Goal: Task Accomplishment & Management: Manage account settings

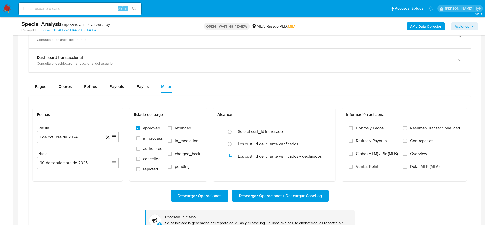
scroll to position [355, 0]
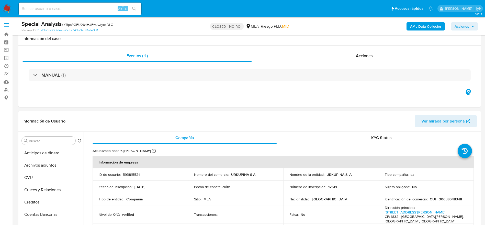
select select "10"
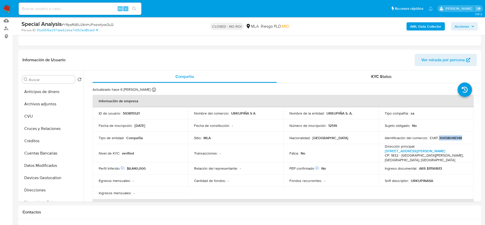
scroll to position [167, 0]
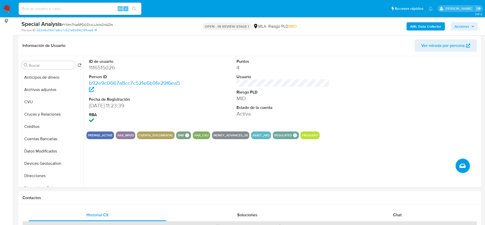
scroll to position [77, 0]
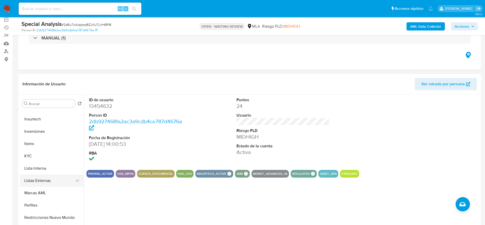
scroll to position [230, 0]
drag, startPoint x: 29, startPoint y: 144, endPoint x: 76, endPoint y: 152, distance: 47.7
click at [29, 144] on button "KYC" at bounding box center [52, 143] width 64 height 12
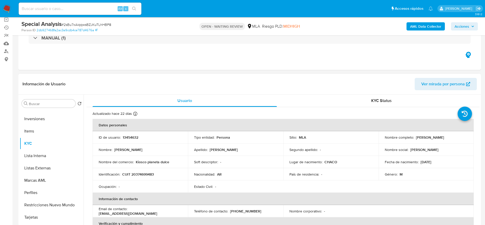
scroll to position [38, 0]
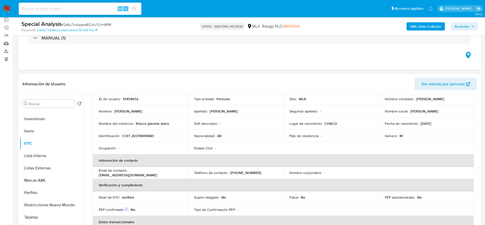
click at [158, 125] on p "Kiosco planeta dulce" at bounding box center [153, 123] width 34 height 5
click at [181, 125] on td "Nombre del comercio : Kiosco planeta dulce" at bounding box center [140, 123] width 95 height 12
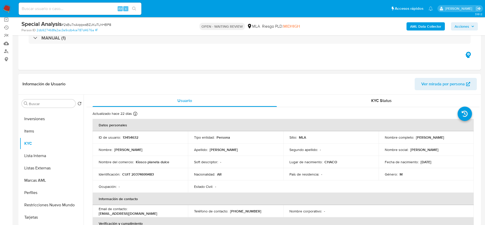
scroll to position [0, 0]
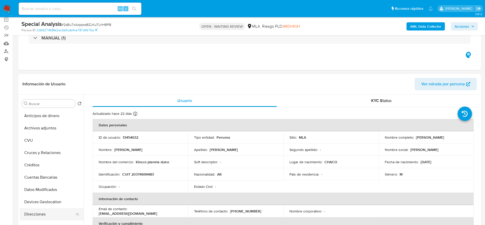
click at [38, 210] on button "Direcciones" at bounding box center [50, 214] width 60 height 12
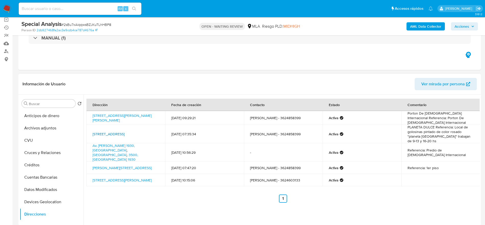
click at [108, 136] on link "Avenida Edison 636, Resistencia, Chaco, 3504, Argentina 636" at bounding box center [109, 133] width 32 height 5
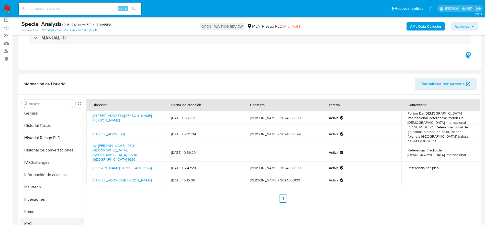
scroll to position [192, 0]
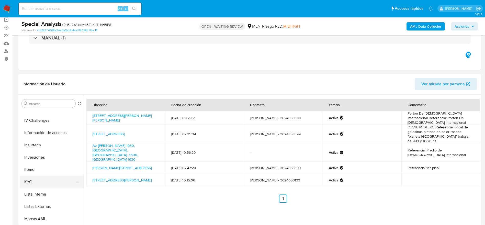
drag, startPoint x: 33, startPoint y: 182, endPoint x: 67, endPoint y: 179, distance: 33.7
click at [33, 183] on button "KYC" at bounding box center [50, 181] width 60 height 12
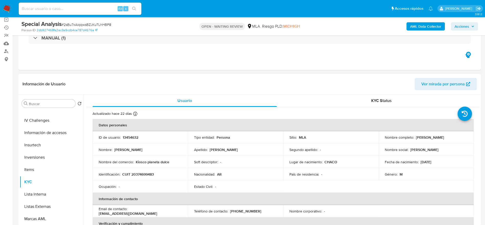
click at [139, 174] on p "CUIT 20374699483" at bounding box center [138, 174] width 32 height 5
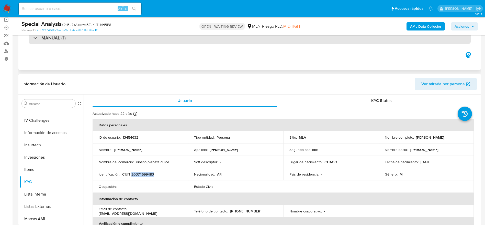
copy p "20374699483"
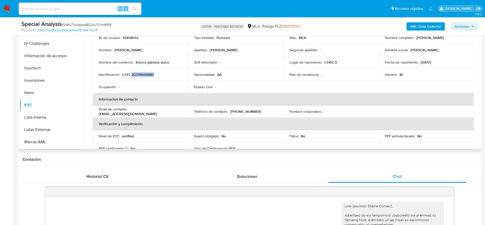
scroll to position [11, 0]
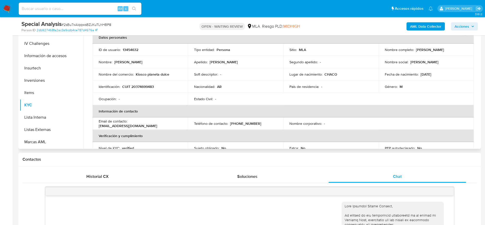
click at [240, 79] on td "Soft descriptor : -" at bounding box center [235, 74] width 95 height 12
click at [141, 84] on p "CUIT 20374699483" at bounding box center [138, 86] width 32 height 5
copy p "20374699483"
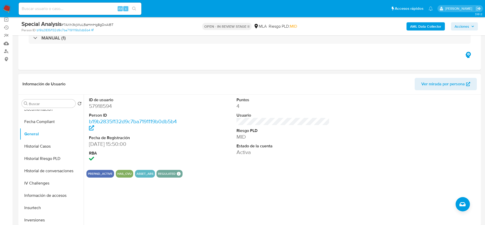
scroll to position [192, 0]
click at [42, 186] on button "KYC" at bounding box center [50, 181] width 60 height 12
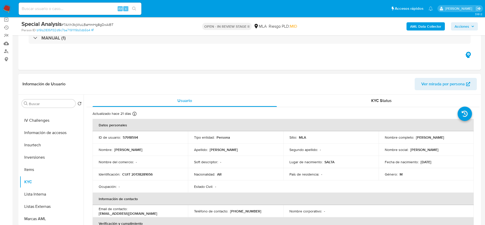
click at [131, 138] on p "57918594" at bounding box center [130, 137] width 15 height 5
copy p "57918594"
click at [142, 173] on p "CUIT 20138281656" at bounding box center [137, 174] width 30 height 5
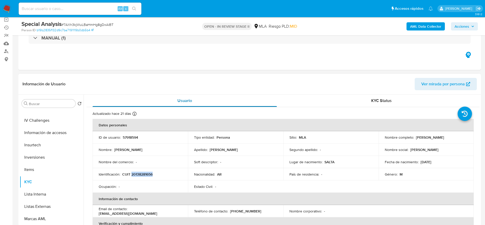
copy p "20138281656"
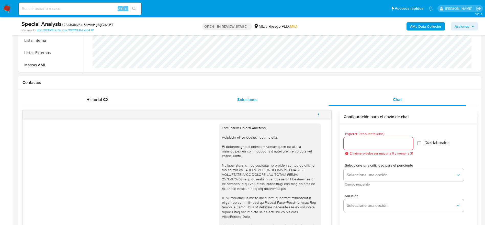
drag, startPoint x: 89, startPoint y: 94, endPoint x: 322, endPoint y: 98, distance: 232.3
click at [89, 95] on div "Historial CX" at bounding box center [98, 99] width 138 height 12
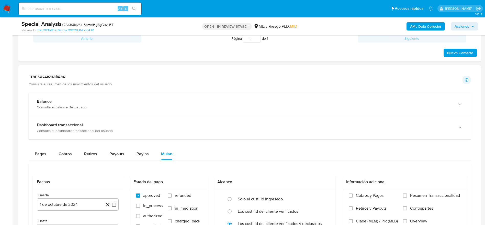
scroll to position [269, 0]
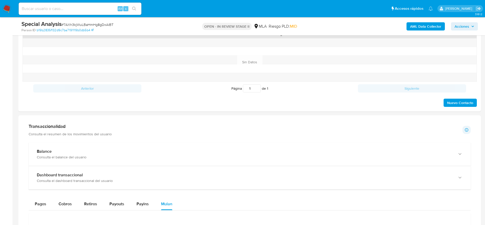
click at [38, 201] on span "Pagos" at bounding box center [41, 204] width 12 height 6
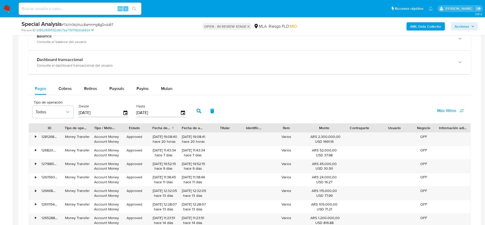
scroll to position [192, 0]
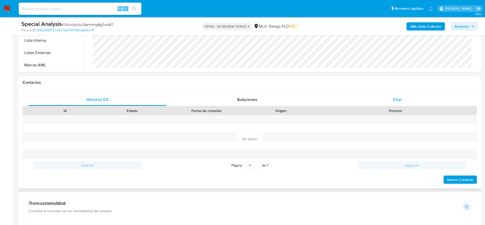
click at [406, 103] on div "Chat" at bounding box center [398, 99] width 138 height 12
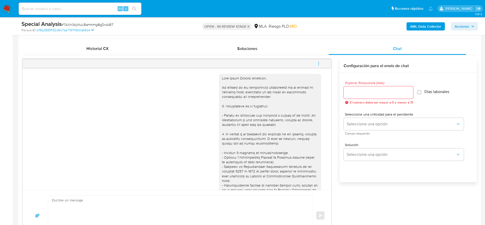
scroll to position [230, 0]
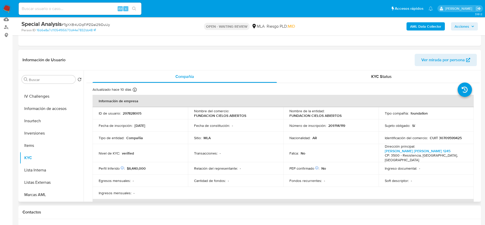
scroll to position [59, 0]
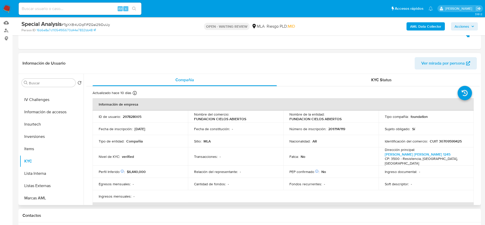
click at [137, 112] on td "ID de usuario : 297828005" at bounding box center [140, 116] width 95 height 12
click at [136, 117] on p "297828005" at bounding box center [132, 116] width 19 height 5
copy p "297828005"
click at [451, 140] on p "CUIT 30709599425" at bounding box center [446, 141] width 32 height 5
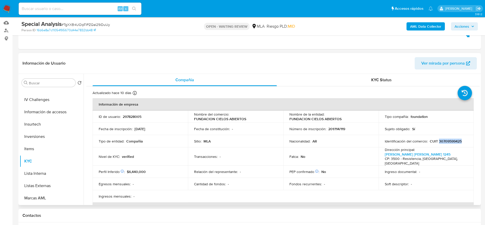
click at [451, 140] on p "CUIT 30709599425" at bounding box center [446, 141] width 32 height 5
copy p "30709599425"
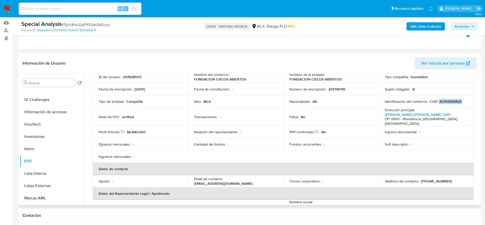
scroll to position [115, 0]
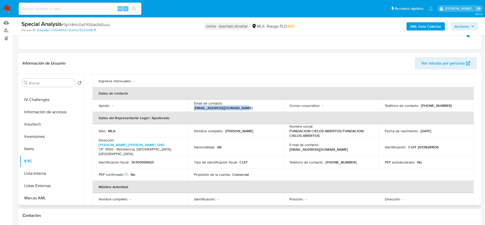
drag, startPoint x: 225, startPoint y: 100, endPoint x: 267, endPoint y: 102, distance: 42.5
click at [267, 102] on div "Email de contacto : dep.finanzas.ici@gmail.com" at bounding box center [235, 105] width 83 height 9
copy p "dep.finanzas.ici@gmail.com"
drag, startPoint x: 320, startPoint y: 141, endPoint x: 366, endPoint y: 141, distance: 45.3
click at [366, 142] on div "E-mail de contacto : dep.finanzas.ici@gmail.com" at bounding box center [331, 146] width 83 height 9
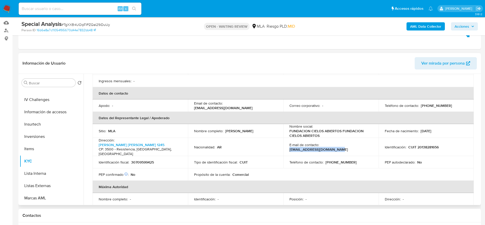
copy p "dep.finanzas.ici@gmail.com"
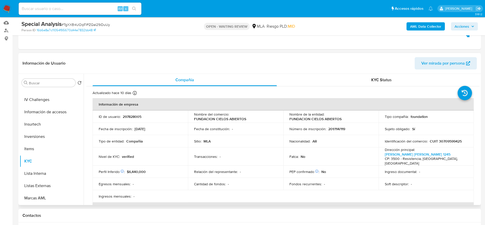
click at [445, 137] on td "Identificación del comercio : CUIT 30709599425" at bounding box center [426, 141] width 95 height 12
click at [446, 141] on p "CUIT 30709599425" at bounding box center [446, 141] width 32 height 5
copy p "30709599425"
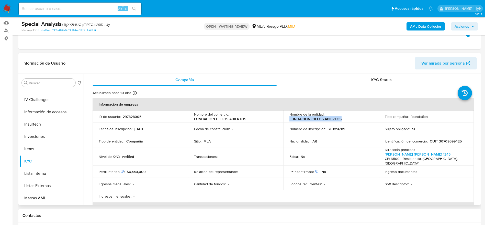
drag, startPoint x: 336, startPoint y: 118, endPoint x: 346, endPoint y: 117, distance: 10.3
click at [346, 117] on div "Nombre de la entidad : FUNDACION CIELOS ABIERTOS" at bounding box center [331, 116] width 83 height 9
copy p "FUNDACION CIELOS ABIERTOS"
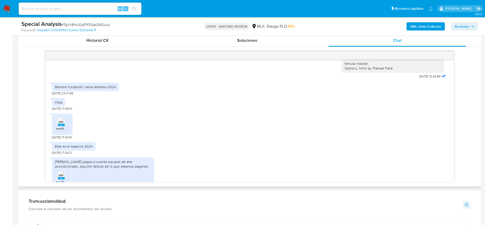
scroll to position [652, 0]
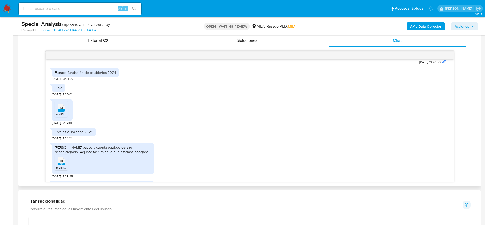
click at [62, 107] on span "PDF" at bounding box center [61, 107] width 5 height 3
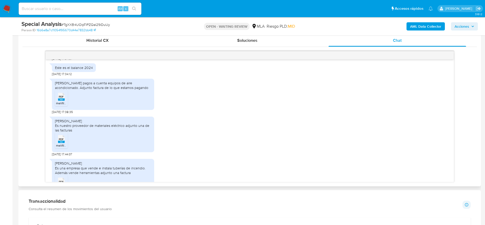
scroll to position [729, 0]
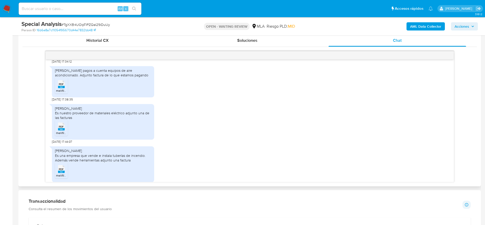
click at [63, 86] on span "PDF" at bounding box center [61, 83] width 5 height 3
drag, startPoint x: 63, startPoint y: 132, endPoint x: 82, endPoint y: 130, distance: 18.6
click at [64, 131] on div "PDF PDF" at bounding box center [61, 126] width 11 height 10
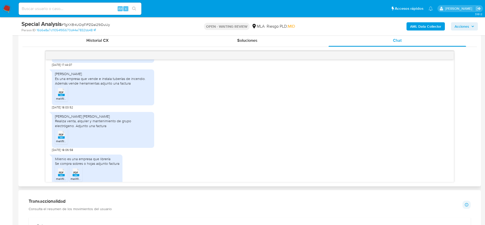
click at [63, 96] on rect at bounding box center [61, 95] width 7 height 2
drag, startPoint x: 59, startPoint y: 138, endPoint x: 84, endPoint y: 130, distance: 26.1
click at [63, 136] on span "PDF" at bounding box center [61, 134] width 5 height 3
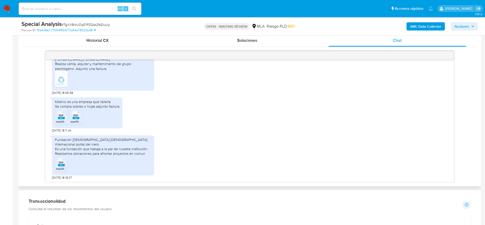
scroll to position [863, 0]
click at [58, 119] on rect at bounding box center [61, 117] width 7 height 2
click at [80, 118] on div "PDF PDF" at bounding box center [76, 114] width 11 height 10
click at [64, 166] on icon "PDF" at bounding box center [61, 161] width 7 height 9
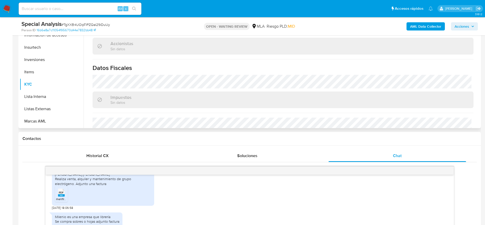
scroll to position [278, 0]
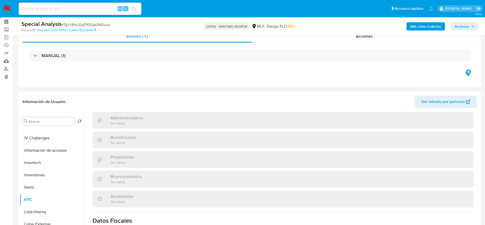
click at [209, 100] on header "Información de Usuario Ver mirada por persona" at bounding box center [250, 101] width 455 height 12
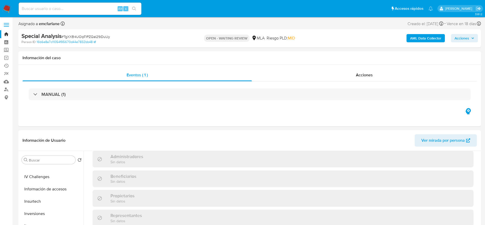
scroll to position [0, 0]
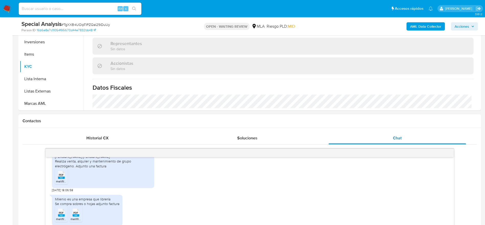
click at [388, 138] on div "Chat" at bounding box center [398, 138] width 138 height 12
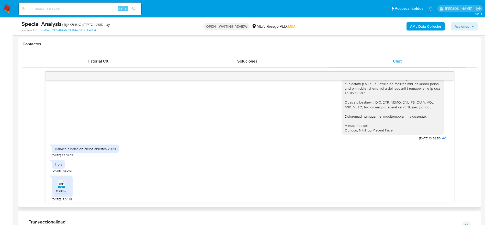
scroll to position [710, 0]
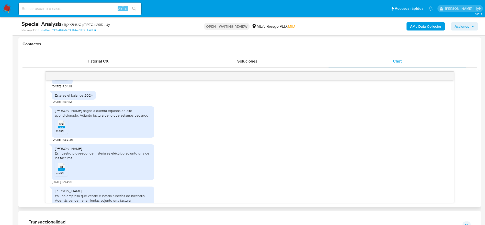
drag, startPoint x: 56, startPoint y: 111, endPoint x: 127, endPoint y: 120, distance: 71.5
click at [127, 117] on div "Chialvo Valeria Viviana Tenemos pagos a cuenta equipos de aire acondicionado. A…" at bounding box center [103, 112] width 96 height 9
copy div "Chialvo Valeria Viviana Tenemos pagos a cuenta equipos de aire acondicionado. A…"
drag, startPoint x: 60, startPoint y: 155, endPoint x: 73, endPoint y: 162, distance: 14.8
click at [73, 162] on div "Pedro Diego Eugenio cecerez Es nuestro proveedor de materiales eléctrico adjunt…" at bounding box center [103, 162] width 102 height 36
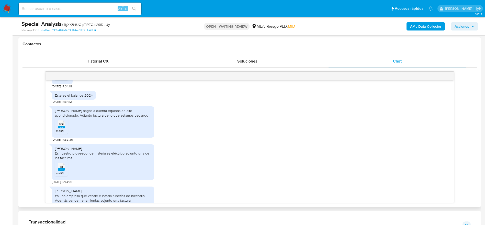
copy div "Pedro Diego Eugenio cecerez Es nuestro proveedor de materiales eléctrico adjunt…"
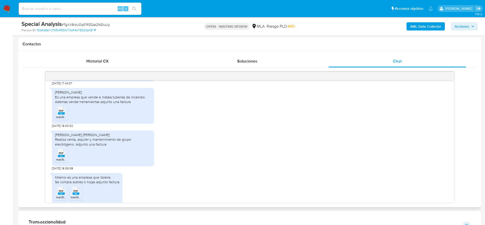
scroll to position [786, 0]
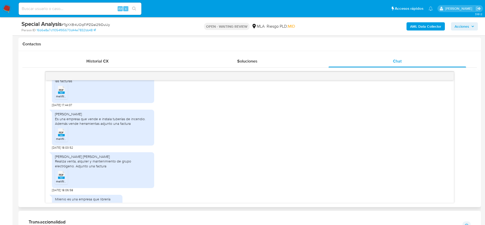
drag, startPoint x: 100, startPoint y: 119, endPoint x: 135, endPoint y: 128, distance: 36.5
click at [135, 128] on div "Eduardo Ruben Sotelo Es una empresa que vende e instala tuberías de incendio. A…" at bounding box center [103, 127] width 102 height 36
copy div "Eduardo Ruben Sotelo Es una empresa que vende e instala tuberías de incendio. A…"
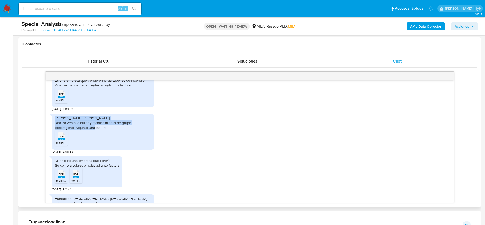
drag, startPoint x: 55, startPoint y: 123, endPoint x: 91, endPoint y: 131, distance: 37.1
click at [91, 130] on div "Aglieri María Laura Realiza venta, alquiler y mantenimiento de grupo electrógen…" at bounding box center [103, 123] width 96 height 14
copy div "Aglieri María Laura Realiza venta, alquiler y mantenimiento de grupo electrógen…"
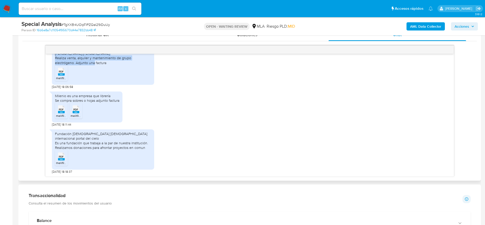
scroll to position [269, 0]
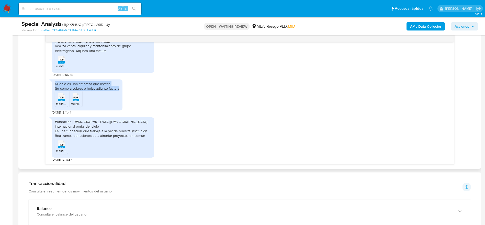
drag, startPoint x: 57, startPoint y: 86, endPoint x: 122, endPoint y: 93, distance: 65.6
click at [122, 93] on div "Milenio es una empresa que librería Se compra sobres o hojas adjunto factura PD…" at bounding box center [87, 94] width 71 height 31
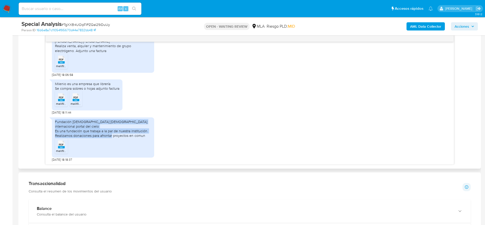
drag, startPoint x: 147, startPoint y: 135, endPoint x: 54, endPoint y: 127, distance: 93.0
click at [54, 127] on div "Fundación iglesia evangélica internacional portal del cielo Es una fundación qu…" at bounding box center [103, 137] width 102 height 40
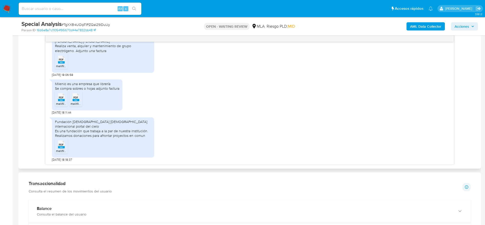
click at [59, 146] on span "PDF" at bounding box center [61, 144] width 5 height 3
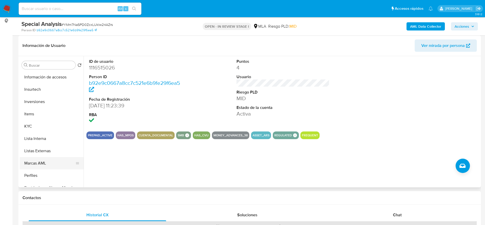
scroll to position [230, 0]
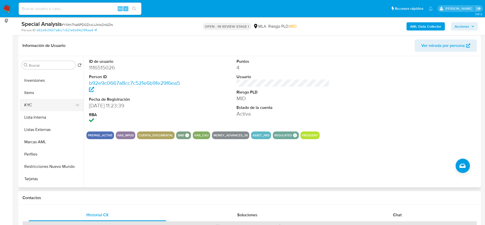
click at [26, 99] on button "KYC" at bounding box center [50, 105] width 60 height 12
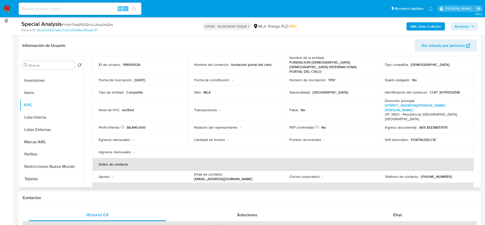
scroll to position [0, 0]
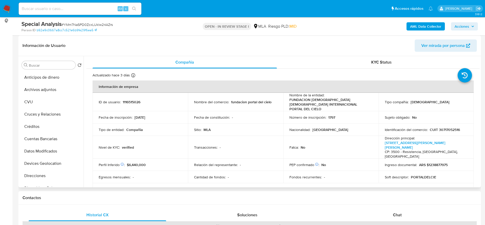
scroll to position [230, 0]
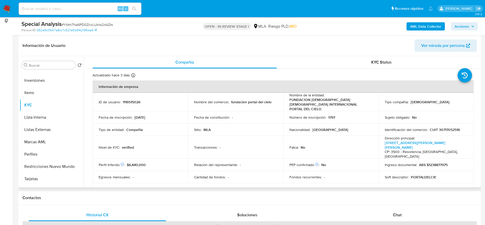
click at [128, 100] on p "1116515026" at bounding box center [132, 102] width 18 height 5
copy p "1116515026"
click at [456, 127] on p "CUIT 30717052516" at bounding box center [445, 129] width 30 height 5
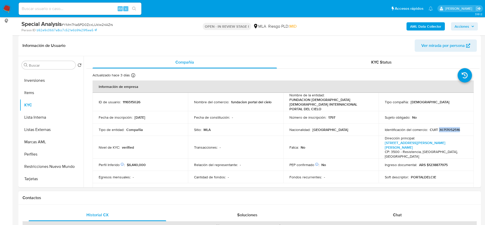
copy p "30717052516"
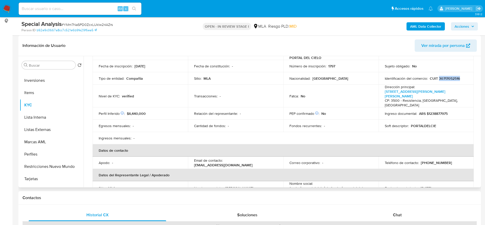
scroll to position [115, 0]
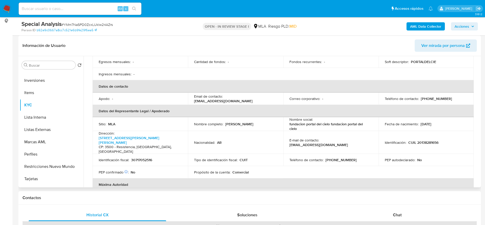
click at [315, 142] on p "fundacionportaldelcielo@gmail.com" at bounding box center [319, 144] width 59 height 5
click at [345, 131] on td "E-mail de contacto : fundacionportaldelcielo@gmail.com" at bounding box center [330, 142] width 95 height 23
click at [341, 142] on p "fundacionportaldelcielo@gmail.com" at bounding box center [319, 144] width 59 height 5
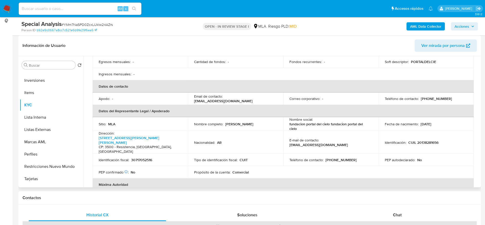
click at [341, 142] on p "fundacionportaldelcielo@gmail.com" at bounding box center [319, 144] width 59 height 5
drag, startPoint x: 341, startPoint y: 125, endPoint x: 350, endPoint y: 126, distance: 8.5
click at [341, 142] on p "fundacionportaldelcielo@gmail.com" at bounding box center [319, 144] width 59 height 5
click at [352, 138] on div "E-mail de contacto : fundacionportaldelcielo@gmail.com" at bounding box center [331, 142] width 83 height 9
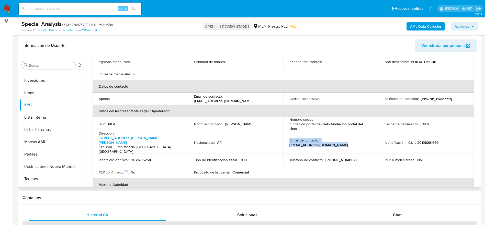
click at [352, 138] on div "E-mail de contacto : fundacionportaldelcielo@gmail.com" at bounding box center [331, 142] width 83 height 9
click at [345, 131] on td "E-mail de contacto : fundacionportaldelcielo@gmail.com" at bounding box center [330, 142] width 95 height 23
drag, startPoint x: 288, startPoint y: 126, endPoint x: 343, endPoint y: 128, distance: 55.5
click at [343, 131] on td "E-mail de contacto : fundacionportaldelcielo@gmail.com" at bounding box center [330, 142] width 95 height 23
copy p "fundacionportaldelcielo@gmail.co"
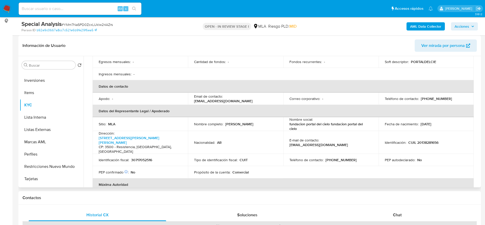
copy p "fundacionportaldelcielo@gmail.com"
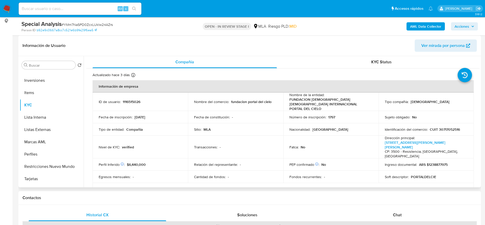
scroll to position [0, 0]
drag, startPoint x: 348, startPoint y: 104, endPoint x: 291, endPoint y: 112, distance: 56.7
click at [288, 101] on td "Nombre de la entidad : FUNDACION IGLESIA EVANGELICA INTERNACIONAL PORTAL DEL CI…" at bounding box center [330, 102] width 95 height 18
copy p "FUNDACION IGLESIA EVANGELICA INTERNACIONAL PORTAL DEL CIELO"
click at [445, 127] on p "CUIT 30717052516" at bounding box center [445, 129] width 30 height 5
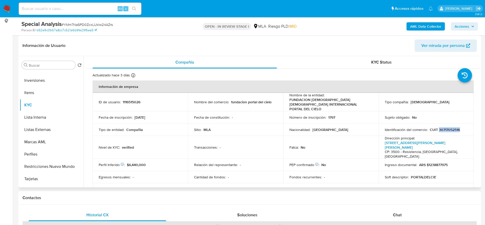
click at [445, 127] on p "CUIT 30717052516" at bounding box center [445, 129] width 30 height 5
copy p "30717052516"
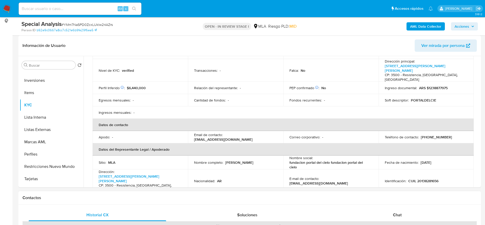
click at [412, 210] on div "Chat" at bounding box center [398, 214] width 138 height 12
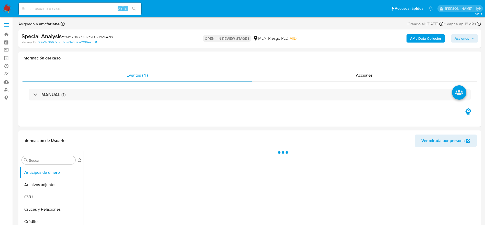
select select "10"
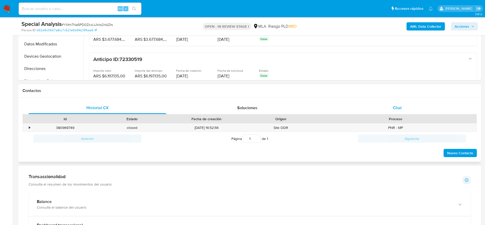
scroll to position [192, 0]
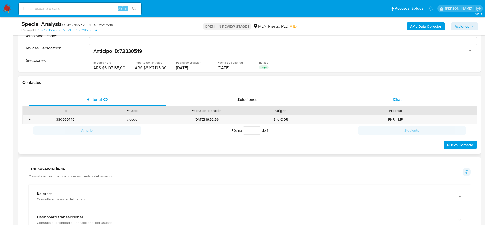
click at [403, 100] on div "Chat" at bounding box center [398, 99] width 138 height 12
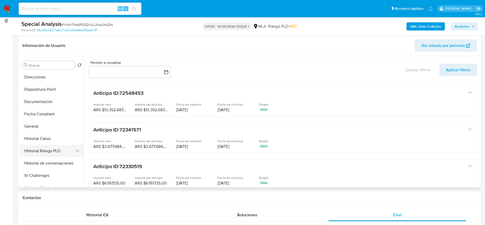
scroll to position [115, 0]
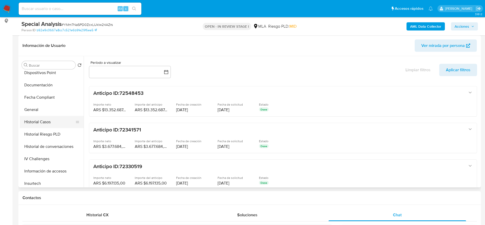
drag, startPoint x: 47, startPoint y: 119, endPoint x: 47, endPoint y: 116, distance: 3.1
click at [47, 119] on button "Historial Casos" at bounding box center [50, 122] width 60 height 12
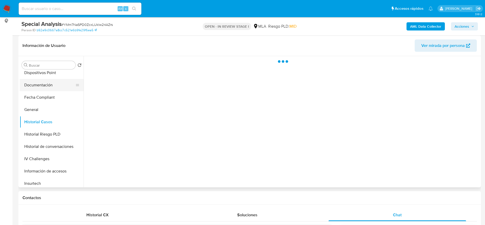
click at [49, 87] on button "Documentación" at bounding box center [50, 85] width 60 height 12
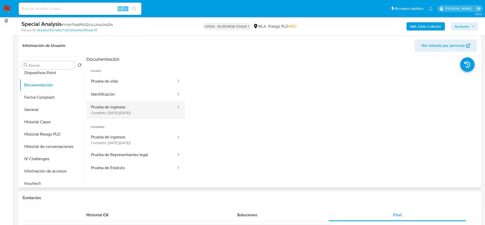
click at [134, 113] on button "Prueba de ingresos Completo: [DATE] ([DATE])" at bounding box center [131, 109] width 90 height 17
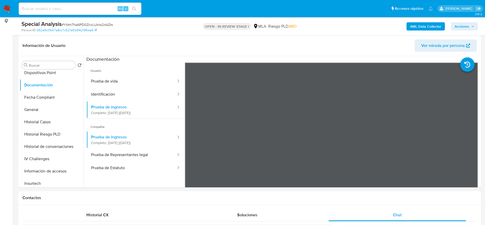
click at [4, 7] on img at bounding box center [7, 8] width 9 height 9
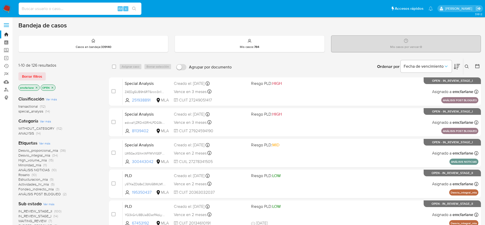
click at [79, 10] on input at bounding box center [80, 8] width 123 height 7
paste input "gVRrLCsTnATsrrdtLliCVO3o"
type input "gVRrLCsTnATsrrdtLliCVO3o"
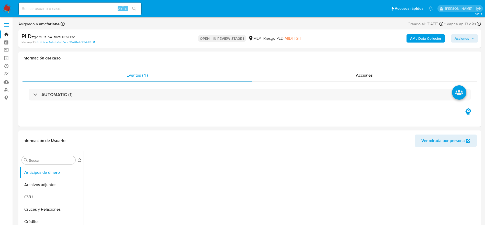
select select "10"
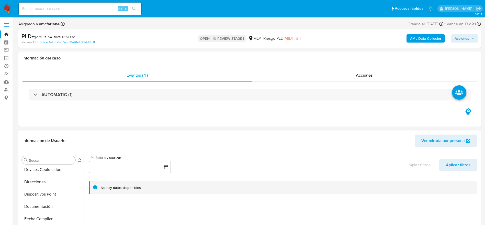
scroll to position [77, 0]
click at [41, 192] on button "Direcciones" at bounding box center [50, 193] width 60 height 12
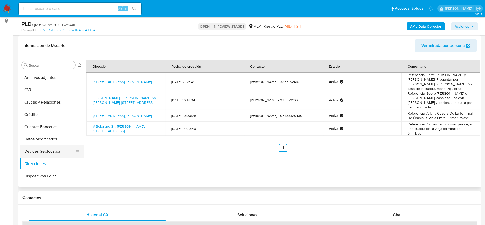
scroll to position [0, 0]
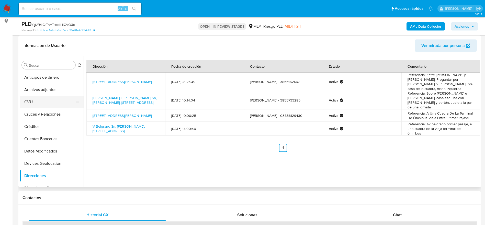
click at [34, 102] on button "CVU" at bounding box center [50, 102] width 60 height 12
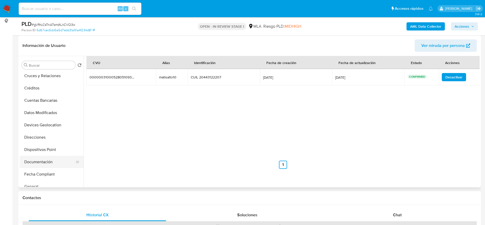
scroll to position [77, 0]
click at [40, 162] on button "Historial Casos" at bounding box center [50, 160] width 60 height 12
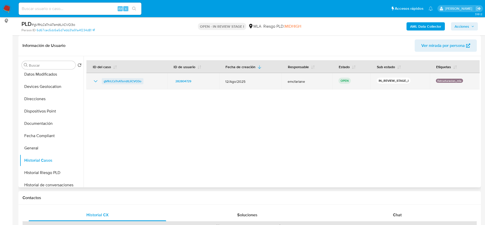
click at [120, 79] on span "gVRrLCsTnATsrrdtLliCVO3o" at bounding box center [123, 81] width 38 height 6
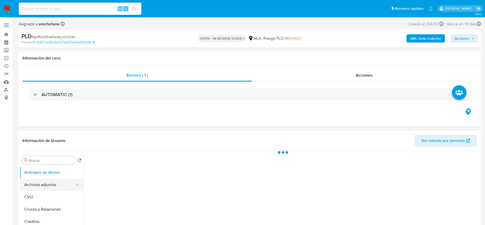
click at [54, 187] on button "Archivos adjuntos" at bounding box center [50, 184] width 60 height 12
select select "10"
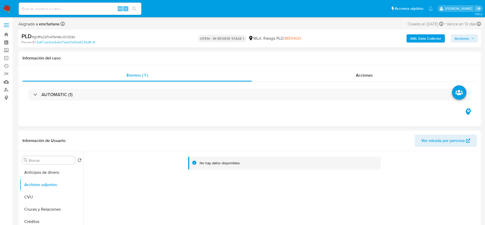
click at [431, 36] on b "AML Data Collector" at bounding box center [425, 38] width 31 height 8
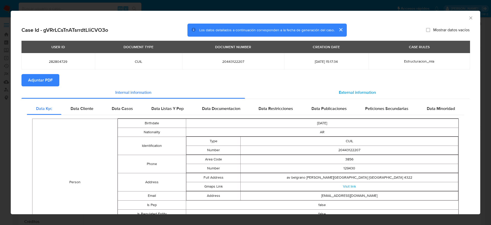
drag, startPoint x: 336, startPoint y: 90, endPoint x: 332, endPoint y: 90, distance: 3.3
click at [339, 90] on span "External information" at bounding box center [357, 92] width 37 height 6
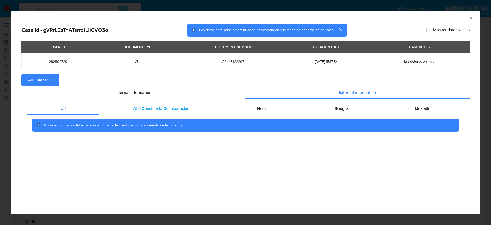
click at [178, 114] on div "Afip Constancia De Inscripción" at bounding box center [162, 108] width 124 height 12
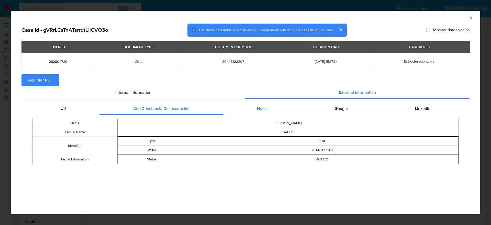
click at [263, 111] on span "Nosis" at bounding box center [262, 108] width 10 height 6
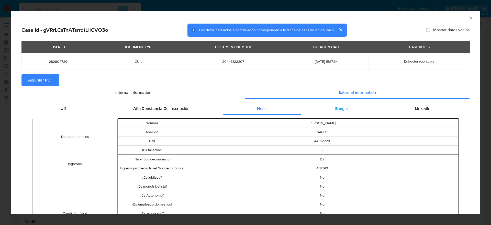
click at [339, 110] on span "Google" at bounding box center [341, 108] width 13 height 6
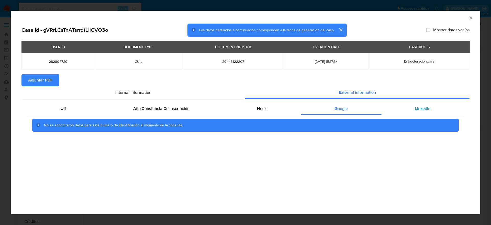
click at [414, 108] on div "Linkedin" at bounding box center [423, 108] width 83 height 12
click at [46, 71] on div "USER ID DOCUMENT TYPE DOCUMENT NUMBER CREATION DATE CASE RULES 282804729 CUIL 2…" at bounding box center [245, 57] width 448 height 33
click at [43, 76] on span "Adjuntar PDF" at bounding box center [40, 79] width 25 height 11
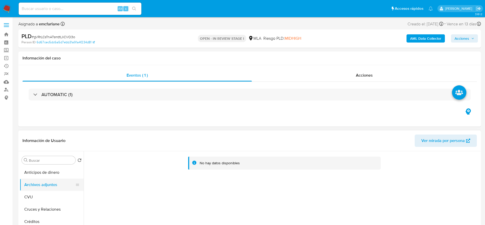
click at [32, 189] on button "Archivos adjuntos" at bounding box center [50, 184] width 60 height 12
click at [35, 192] on button "CVU" at bounding box center [50, 197] width 60 height 12
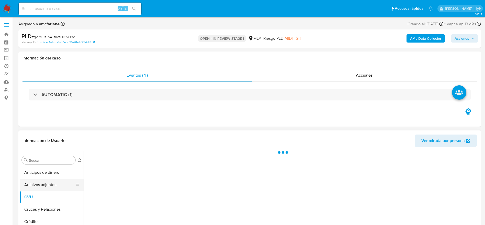
click at [41, 183] on button "Archivos adjuntos" at bounding box center [50, 184] width 60 height 12
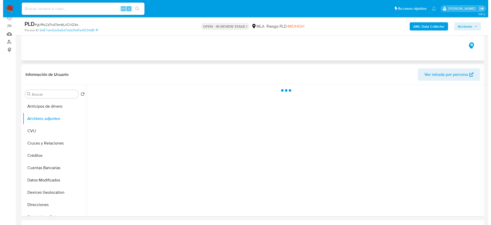
scroll to position [77, 0]
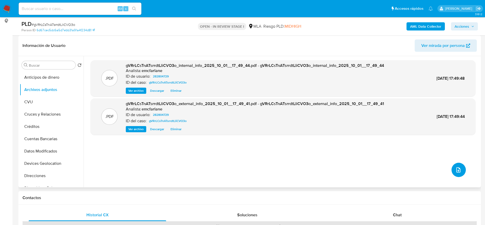
click at [456, 171] on icon "upload-file" at bounding box center [459, 170] width 6 height 6
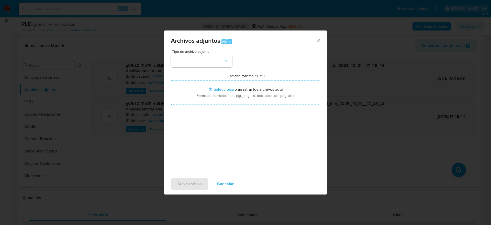
click at [218, 57] on button "button" at bounding box center [201, 61] width 61 height 12
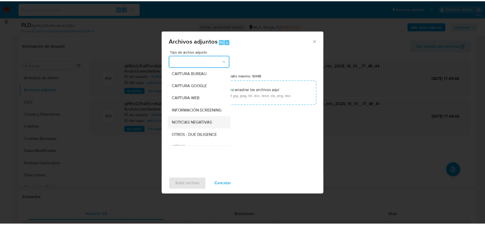
scroll to position [38, 0]
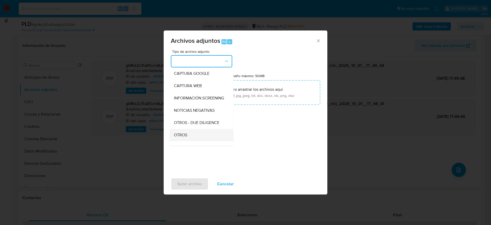
click at [185, 137] on span "OTROS" at bounding box center [180, 134] width 13 height 5
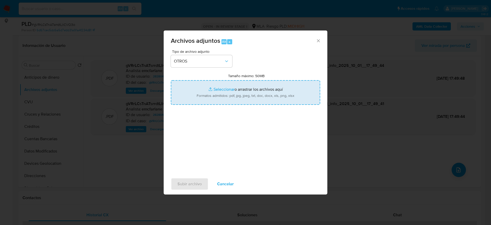
type input "C:\fakepath\Movimientos gVRrLCsTnATsrrdtLliCVO3o.xlsx"
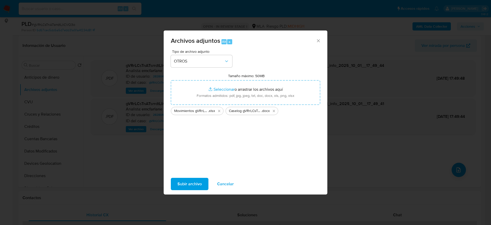
click at [193, 189] on span "Subir archivo" at bounding box center [190, 183] width 24 height 11
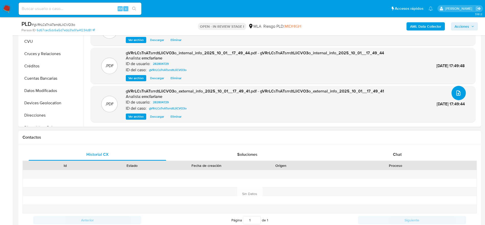
scroll to position [192, 0]
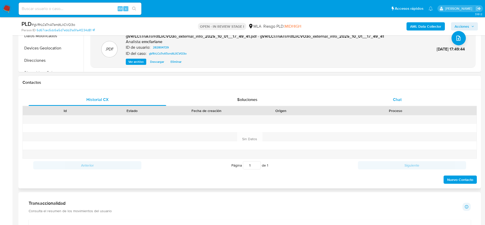
click at [409, 105] on div "Chat" at bounding box center [398, 99] width 138 height 12
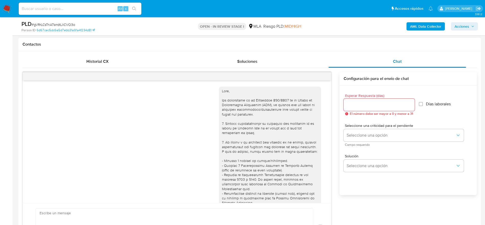
scroll to position [172, 0]
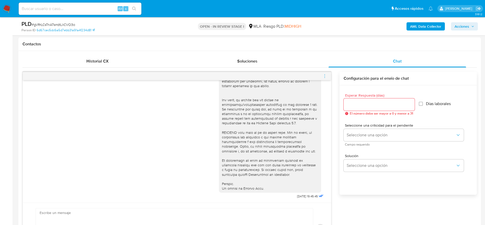
click at [325, 76] on icon "menu-action" at bounding box center [325, 76] width 5 height 5
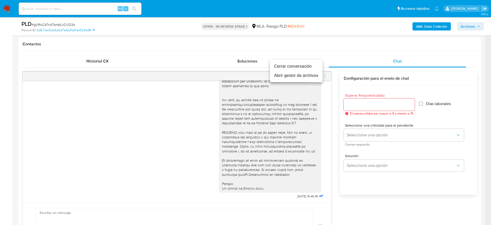
drag, startPoint x: 302, startPoint y: 64, endPoint x: 382, endPoint y: 117, distance: 96.3
click at [302, 64] on li "Cerrar conversación" at bounding box center [296, 66] width 52 height 9
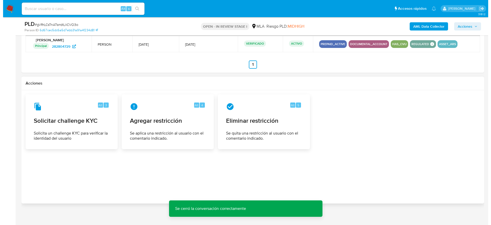
scroll to position [783, 0]
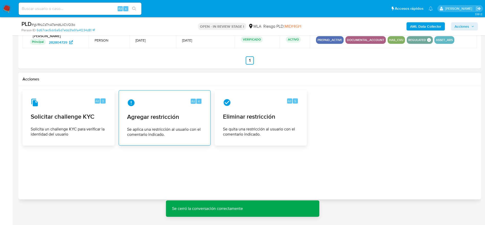
click at [174, 113] on span "Agregar restricción" at bounding box center [164, 117] width 75 height 8
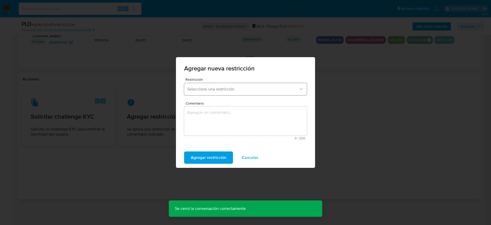
click at [228, 87] on span "Seleccione una restricción" at bounding box center [243, 88] width 112 height 5
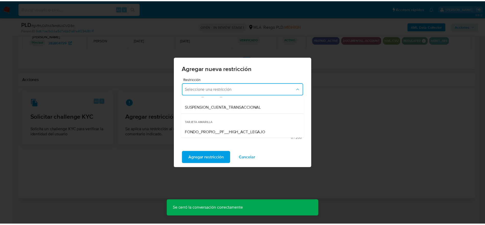
scroll to position [77, 0]
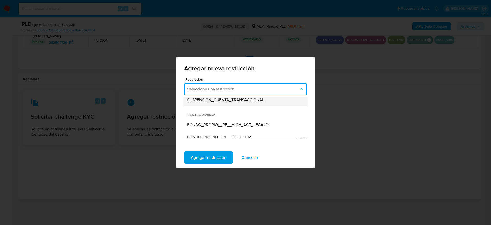
click at [235, 104] on div "SUSPENSION_CUENTA_TRANSACCIONAL" at bounding box center [244, 100] width 114 height 12
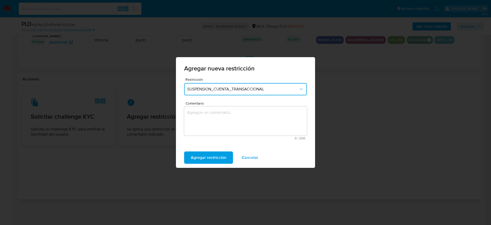
click at [218, 121] on textarea "Comentario" at bounding box center [245, 120] width 123 height 29
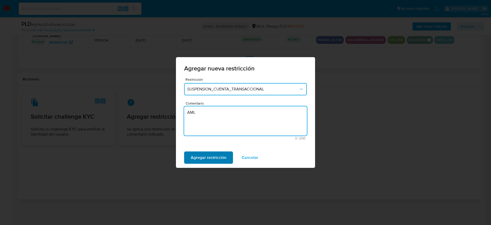
type textarea "AML"
click at [213, 154] on span "Agregar restricción" at bounding box center [209, 157] width 36 height 11
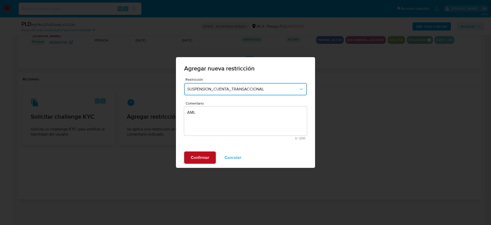
click at [202, 159] on span "Confirmar" at bounding box center [200, 157] width 18 height 11
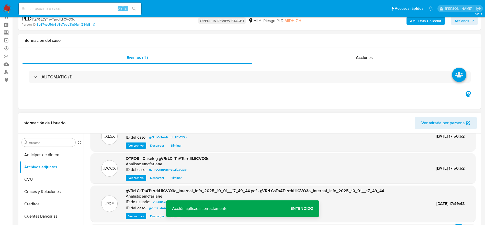
scroll to position [0, 0]
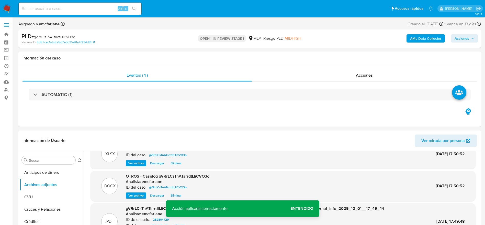
click at [470, 38] on span "Acciones" at bounding box center [465, 38] width 20 height 7
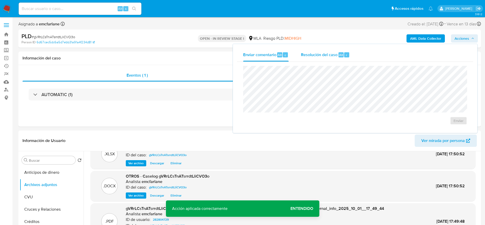
drag, startPoint x: 333, startPoint y: 58, endPoint x: 334, endPoint y: 60, distance: 2.6
click at [333, 58] on div "Resolución del caso Alt r" at bounding box center [325, 54] width 49 height 13
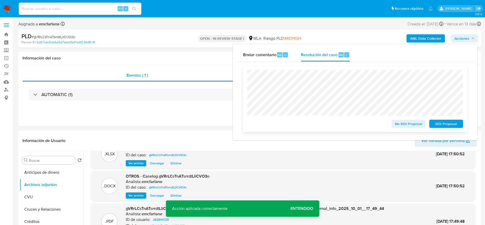
click at [460, 124] on button "ROI Proposal" at bounding box center [446, 123] width 34 height 8
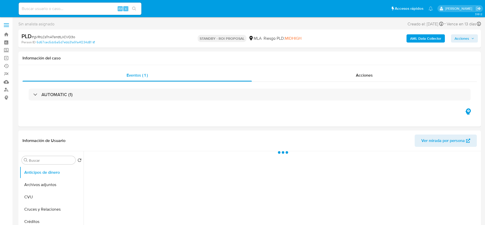
select select "10"
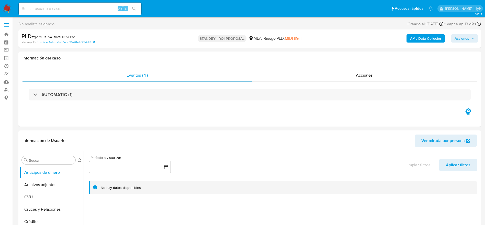
click at [88, 7] on input at bounding box center [80, 8] width 123 height 7
paste input "7SGpGMK6Kol1hVyD3WFuaETx"
type input "7SGpGMK6Kol1hVyD3WFuaETx"
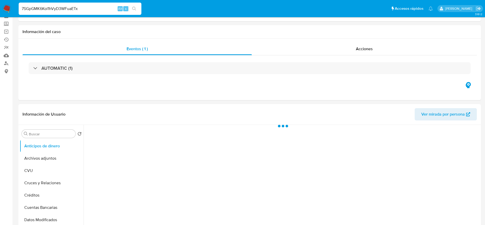
select select "10"
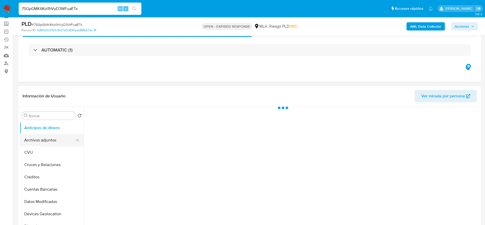
scroll to position [38, 0]
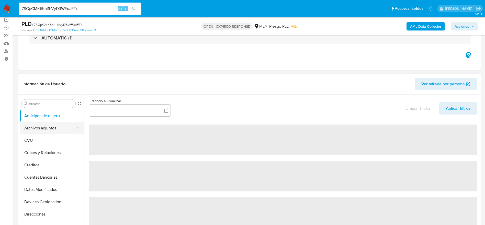
click at [37, 133] on button "Archivos adjuntos" at bounding box center [50, 128] width 60 height 12
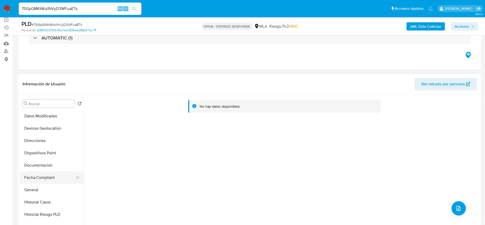
scroll to position [77, 0]
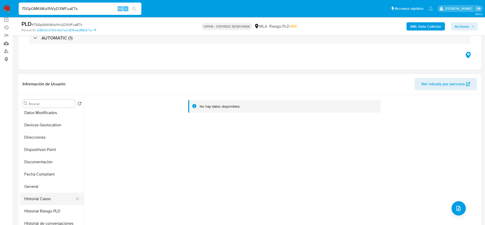
click at [42, 198] on button "Historial Casos" at bounding box center [50, 198] width 60 height 12
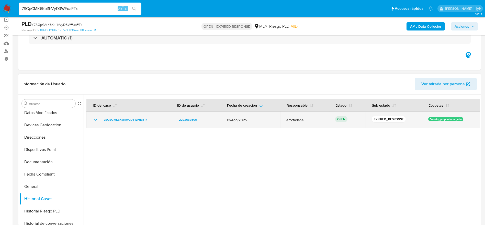
drag, startPoint x: 137, startPoint y: 123, endPoint x: 108, endPoint y: 125, distance: 29.0
click at [108, 125] on td "7SGpGMK6Kol1hVyD3WFuaETx" at bounding box center [128, 119] width 84 height 16
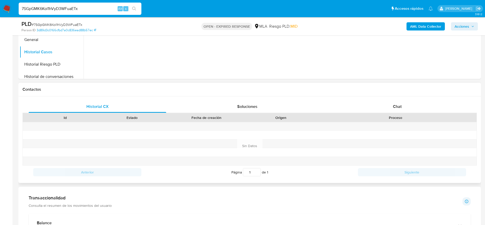
scroll to position [192, 0]
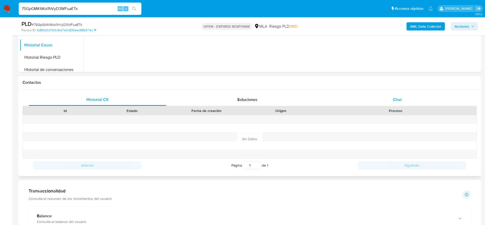
click at [406, 100] on div "Chat" at bounding box center [398, 99] width 138 height 12
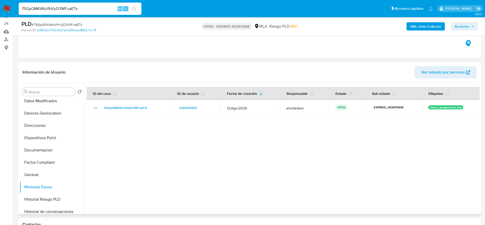
scroll to position [38, 0]
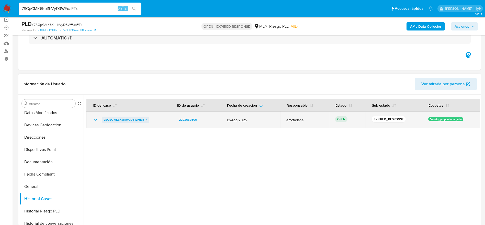
drag, startPoint x: 152, startPoint y: 122, endPoint x: 103, endPoint y: 121, distance: 49.1
click at [103, 121] on div "7SGpGMK6Kol1hVyD3WFuaETx" at bounding box center [129, 119] width 72 height 6
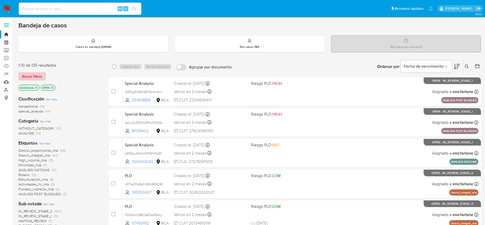
click at [24, 78] on span "Borrar filtros" at bounding box center [32, 76] width 20 height 7
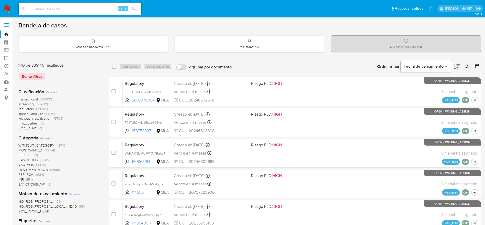
click at [468, 66] on icon at bounding box center [467, 66] width 4 height 4
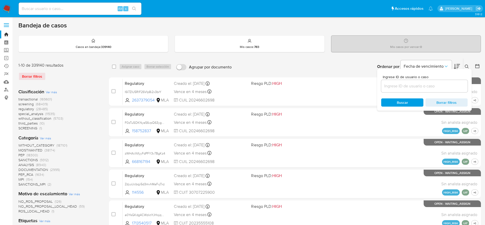
click at [427, 86] on input at bounding box center [424, 86] width 86 height 7
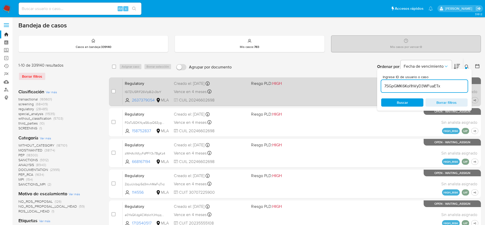
type input "7SGpGMK6Kol1hVyD3WFuaETx"
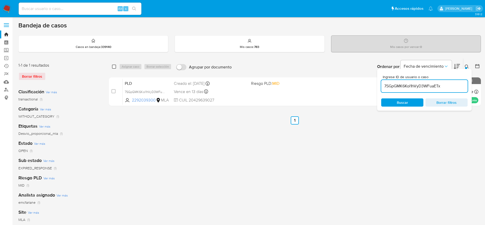
click at [115, 67] on input "checkbox" at bounding box center [114, 66] width 4 height 4
checkbox input "true"
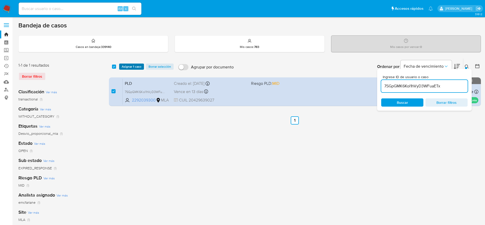
click at [122, 68] on span "Asignar 1 caso" at bounding box center [132, 66] width 20 height 5
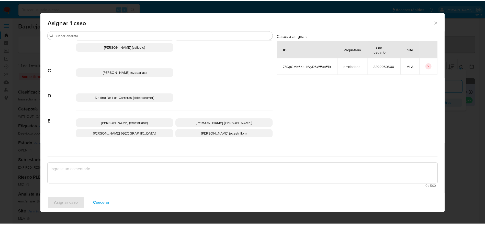
scroll to position [38, 0]
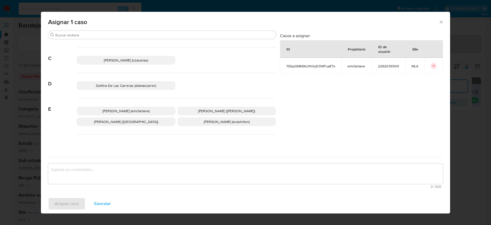
click at [140, 110] on span "Elaine Mc Farlane (emcfarlane)" at bounding box center [126, 110] width 47 height 5
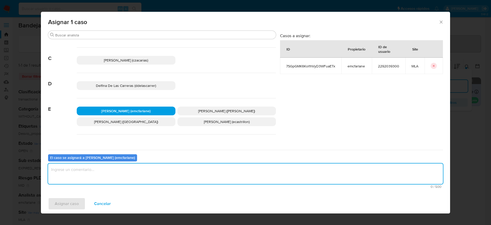
click at [119, 168] on textarea "assign-modal" at bounding box center [245, 173] width 395 height 20
click at [71, 207] on span "Asignar caso" at bounding box center [67, 203] width 24 height 11
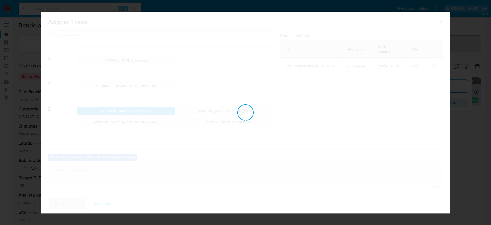
checkbox input "false"
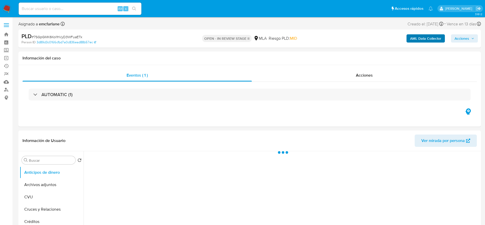
select select "10"
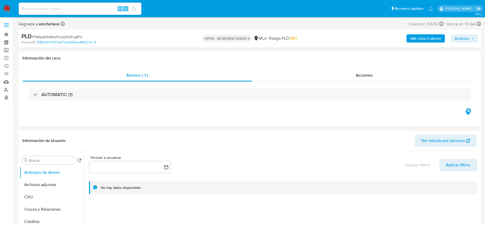
click at [473, 36] on span "Acciones" at bounding box center [465, 38] width 20 height 7
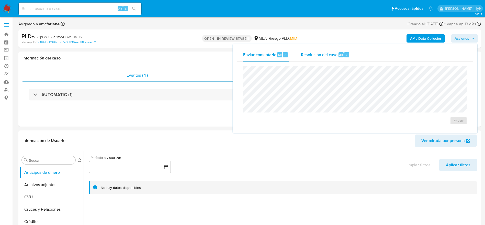
click at [343, 56] on div "Alt" at bounding box center [341, 54] width 5 height 5
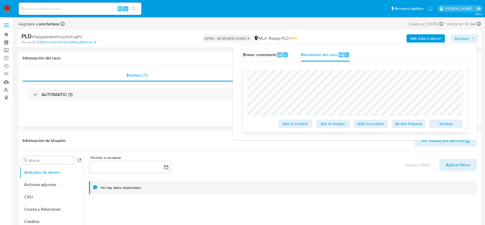
click at [442, 124] on span "Declinar" at bounding box center [446, 123] width 27 height 7
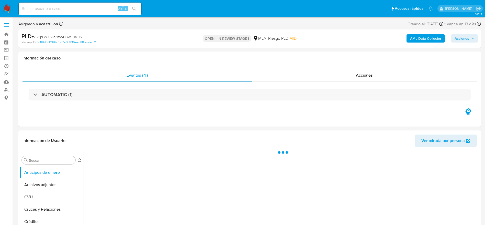
select select "10"
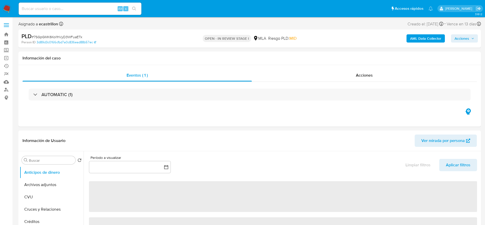
click at [53, 34] on div "PLD # 7SGpGMK6Kol1hVyD3WFuaETx" at bounding box center [96, 36] width 150 height 8
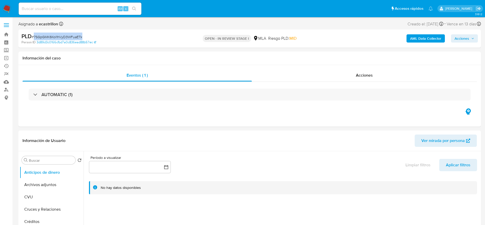
copy span "7SGpGMK6Kol1hVyD3WFuaETx"
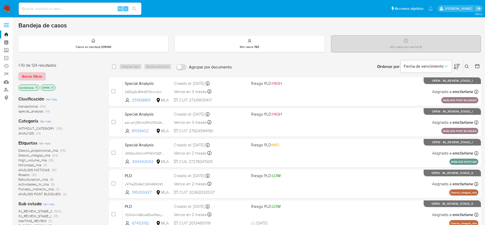
click at [33, 74] on span "Borrar filtros" at bounding box center [32, 76] width 20 height 7
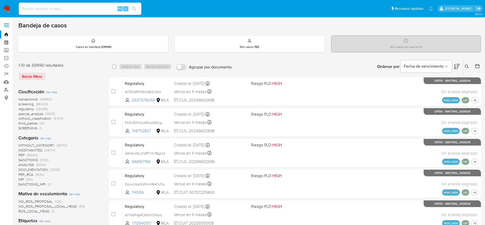
click at [468, 63] on div "Ingrese ID de usuario o caso Buscar Borrar filtros" at bounding box center [467, 67] width 9 height 16
click at [466, 67] on icon at bounding box center [467, 66] width 4 height 4
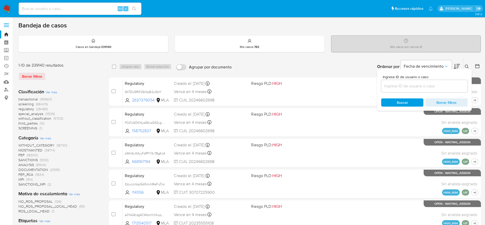
click at [425, 86] on input at bounding box center [424, 86] width 86 height 7
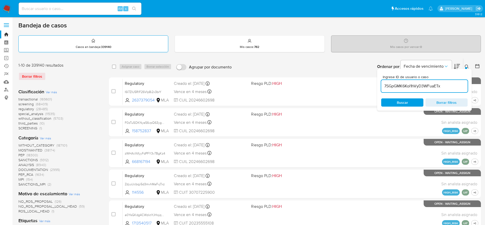
type input "7SGpGMK6Kol1hVyD3WFuaETx"
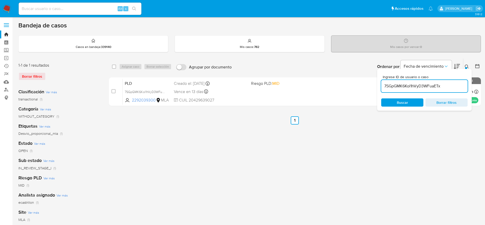
click at [115, 64] on div "select-all-cases-checkbox" at bounding box center [114, 66] width 4 height 5
click at [116, 67] on input "checkbox" at bounding box center [114, 66] width 4 height 4
checkbox input "true"
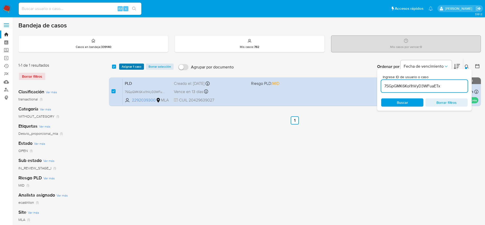
click at [129, 69] on span "Asignar 1 caso" at bounding box center [132, 66] width 20 height 5
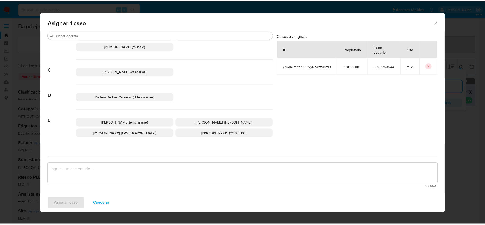
scroll to position [38, 0]
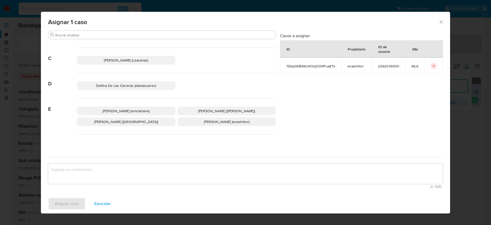
click at [150, 114] on p "Elaine Mc Farlane (emcfarlane)" at bounding box center [126, 110] width 99 height 9
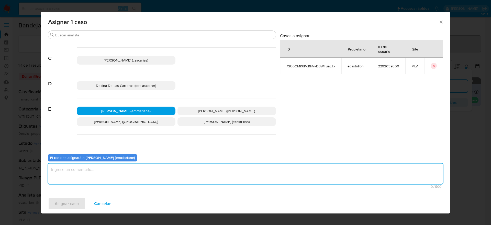
drag, startPoint x: 135, startPoint y: 177, endPoint x: 130, endPoint y: 179, distance: 5.0
click at [134, 177] on textarea "assign-modal" at bounding box center [245, 173] width 395 height 20
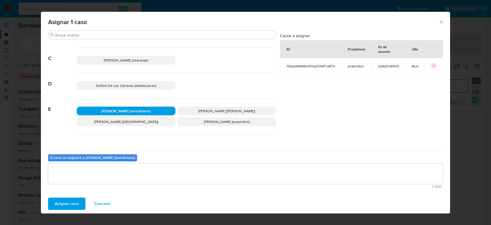
click at [82, 198] on button "Asignar caso" at bounding box center [66, 203] width 37 height 12
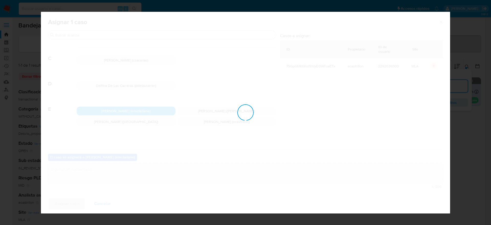
checkbox input "false"
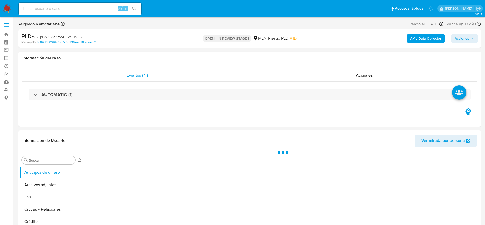
select select "10"
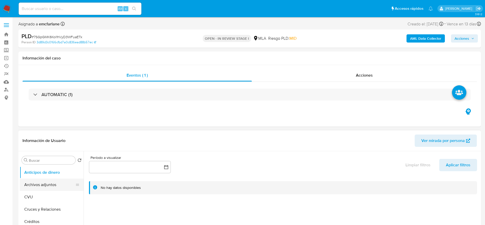
drag, startPoint x: 42, startPoint y: 183, endPoint x: 80, endPoint y: 170, distance: 40.1
click at [42, 183] on button "Archivos adjuntos" at bounding box center [52, 184] width 64 height 12
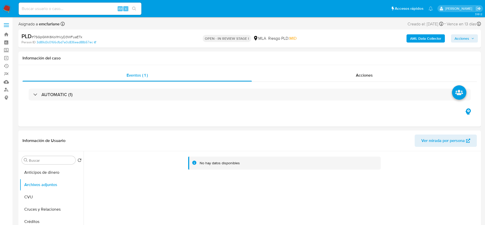
click at [422, 37] on b "AML Data Collector" at bounding box center [425, 38] width 31 height 8
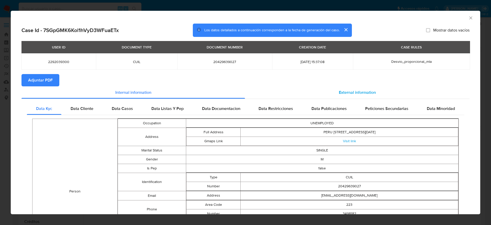
click at [339, 95] on span "External information" at bounding box center [357, 92] width 37 height 6
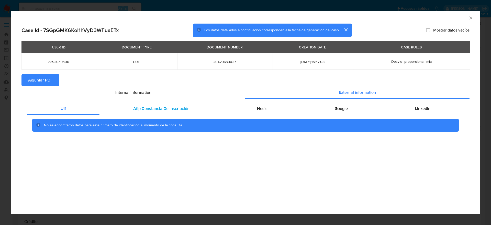
click at [134, 112] on div "Afip Constancia De Inscripción" at bounding box center [162, 108] width 124 height 12
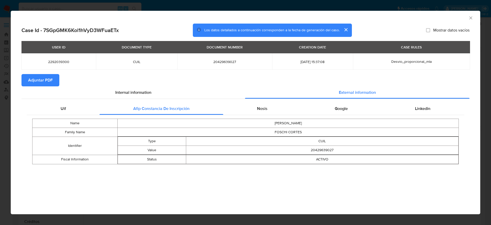
drag, startPoint x: 263, startPoint y: 112, endPoint x: 293, endPoint y: 116, distance: 30.0
click at [263, 112] on div "Nosis" at bounding box center [262, 108] width 78 height 12
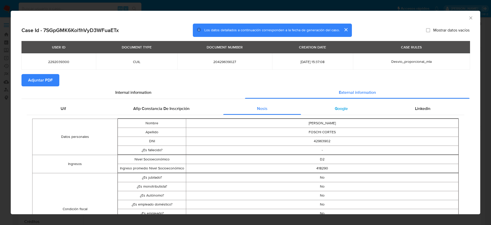
click at [343, 109] on span "Google" at bounding box center [341, 108] width 13 height 6
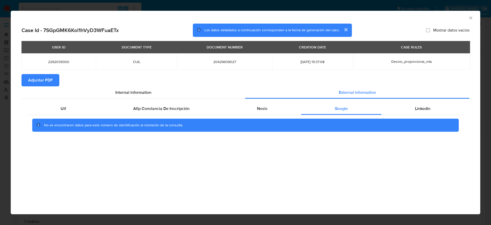
click at [426, 115] on div "No se encontraron datos para este número de identificación al momento de la con…" at bounding box center [245, 125] width 437 height 20
click at [426, 112] on div "Linkedin" at bounding box center [423, 108] width 83 height 12
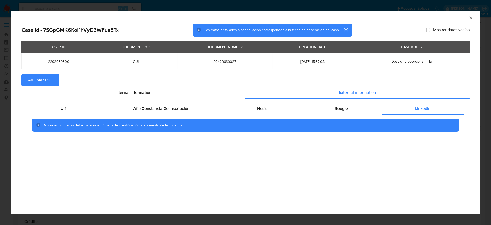
click at [45, 80] on span "Adjuntar PDF" at bounding box center [40, 79] width 25 height 11
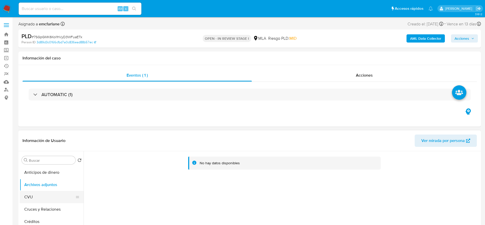
click at [35, 197] on button "CVU" at bounding box center [50, 197] width 60 height 12
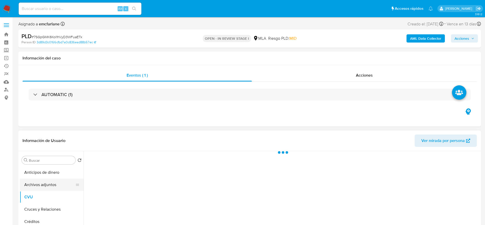
click at [45, 179] on button "Archivos adjuntos" at bounding box center [50, 184] width 60 height 12
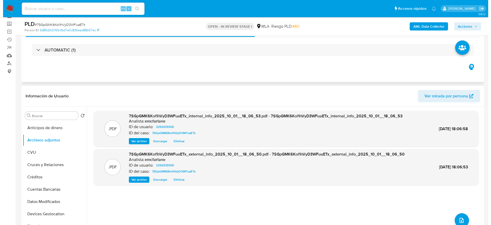
scroll to position [38, 0]
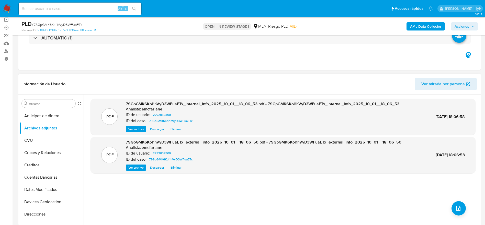
click at [450, 206] on div ".PDF 7SGpGMK6Kol1hVyD3WFuaETx_internal_info_2025_10_01__18_06_53.pdf - 7SGpGMK6…" at bounding box center [283, 159] width 385 height 123
click at [457, 208] on icon "upload-file" at bounding box center [459, 207] width 4 height 5
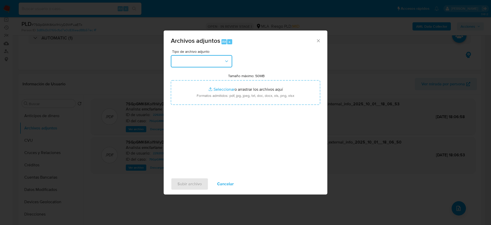
click at [198, 63] on button "button" at bounding box center [201, 61] width 61 height 12
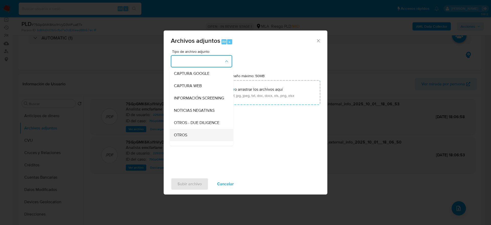
click at [186, 137] on span "OTROS" at bounding box center [180, 134] width 13 height 5
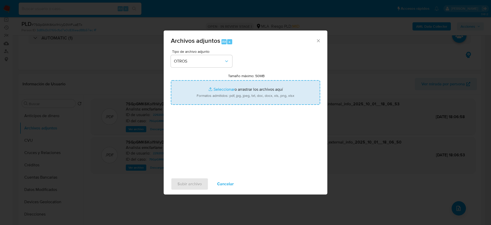
type input "C:\fakepath\Movimientos 7SGpGMK6Kol1hVyD3WFuaETx.xlsx"
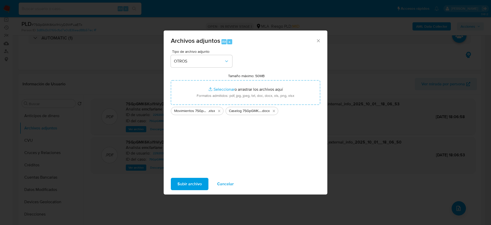
click at [184, 182] on span "Subir archivo" at bounding box center [190, 183] width 24 height 11
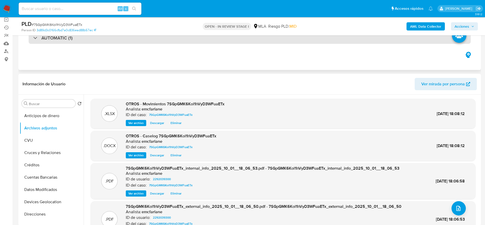
click at [370, 37] on div "AUTOMATIC (1)" at bounding box center [250, 38] width 442 height 12
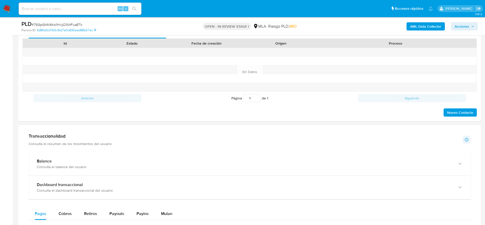
scroll to position [192, 0]
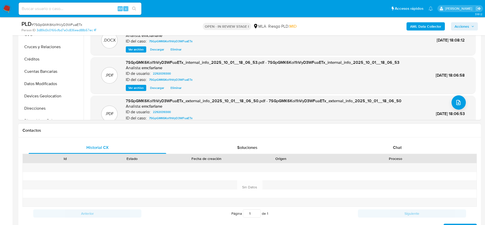
drag, startPoint x: 401, startPoint y: 154, endPoint x: 394, endPoint y: 145, distance: 11.5
click at [401, 154] on div "Proceso" at bounding box center [396, 158] width 162 height 9
click at [394, 144] on span "Chat" at bounding box center [397, 147] width 9 height 6
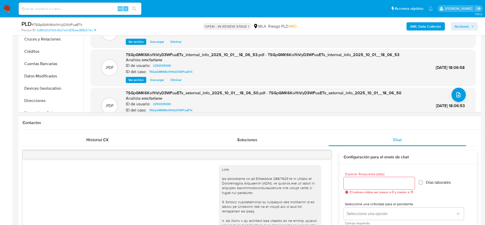
scroll to position [172, 0]
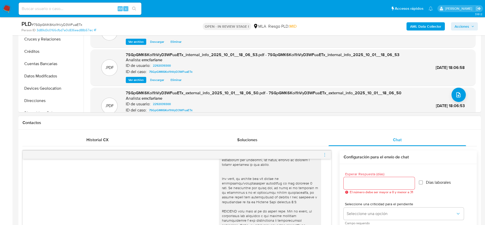
click at [324, 155] on icon "menu-action" at bounding box center [325, 154] width 5 height 5
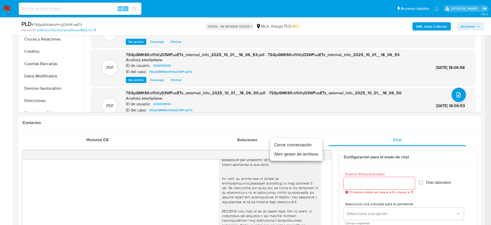
click at [312, 142] on li "Cerrar conversación" at bounding box center [296, 144] width 52 height 9
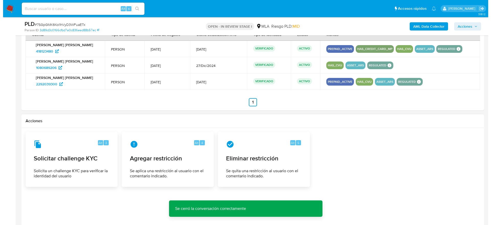
scroll to position [921, 0]
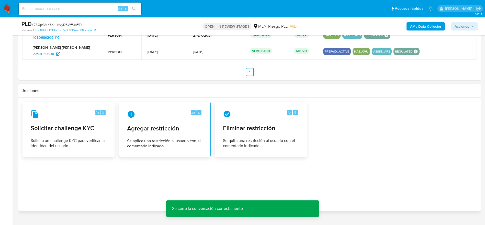
click at [180, 126] on span "Agregar restricción" at bounding box center [164, 128] width 75 height 8
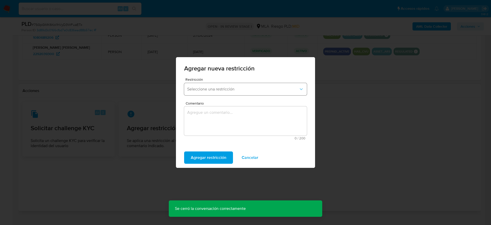
click at [246, 87] on span "Seleccione una restricción" at bounding box center [243, 88] width 112 height 5
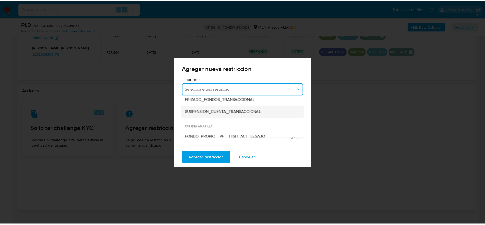
scroll to position [77, 0]
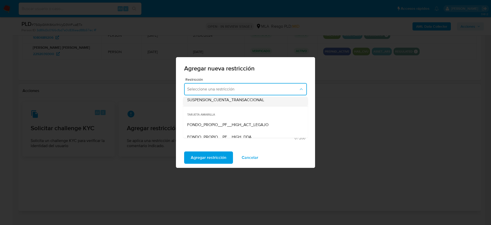
click at [247, 105] on div "SUSPENSION_CUENTA_TRANSACCIONAL" at bounding box center [244, 100] width 114 height 12
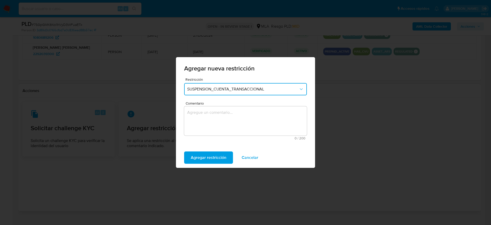
click at [227, 122] on textarea "Comentario" at bounding box center [245, 120] width 123 height 29
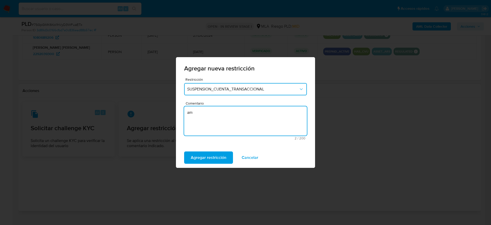
type textarea "a"
type textarea "AML"
click at [213, 161] on span "Agregar restricción" at bounding box center [209, 157] width 36 height 11
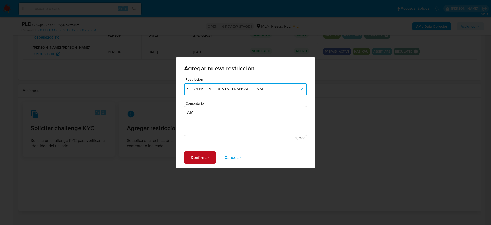
click at [213, 161] on button "Confirmar" at bounding box center [200, 157] width 32 height 12
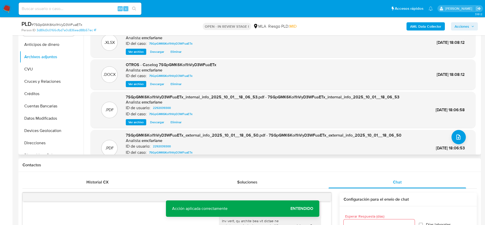
scroll to position [0, 0]
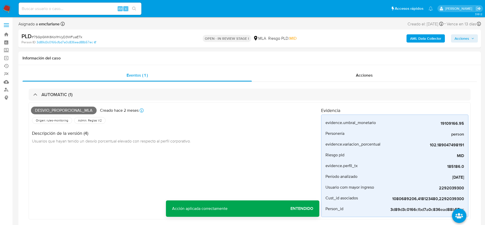
click at [467, 36] on span "Acciones" at bounding box center [462, 38] width 15 height 8
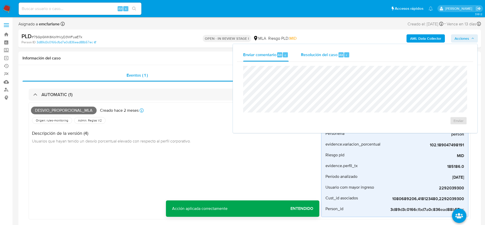
click at [332, 59] on div "Resolución del caso Alt r" at bounding box center [325, 54] width 49 height 13
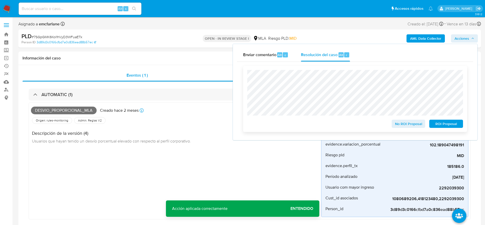
click at [439, 127] on span "ROI Proposal" at bounding box center [446, 123] width 27 height 7
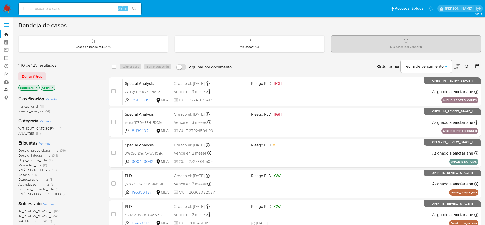
click at [4, 90] on link "Buscador de personas" at bounding box center [30, 90] width 61 height 8
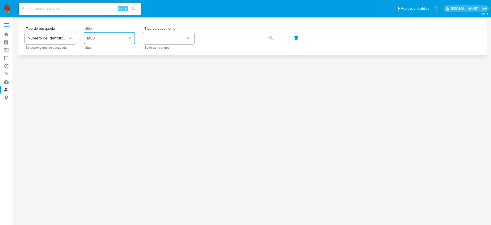
click at [114, 43] on button "MLU" at bounding box center [109, 38] width 51 height 12
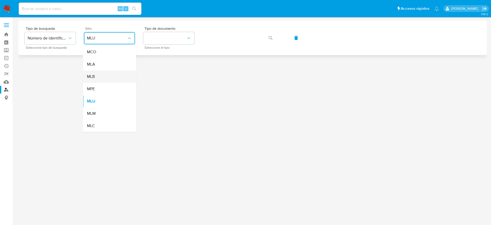
click at [107, 71] on div "MLB" at bounding box center [108, 76] width 42 height 12
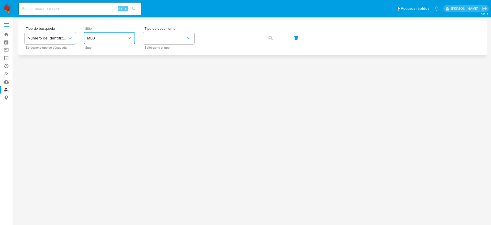
click at [113, 41] on button "MLB" at bounding box center [109, 38] width 51 height 12
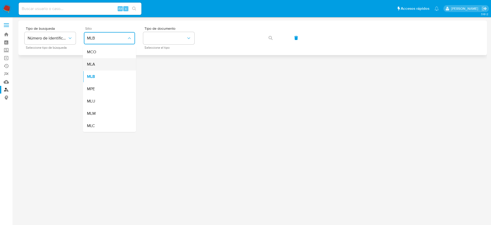
click at [113, 60] on div "MLA" at bounding box center [108, 64] width 42 height 12
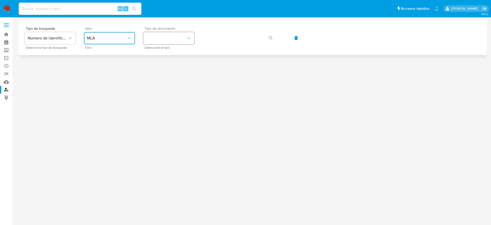
click at [169, 40] on button "identificationType" at bounding box center [168, 38] width 51 height 12
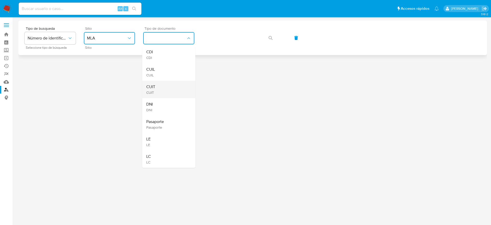
click at [160, 87] on div "CUIT CUIT" at bounding box center [167, 89] width 42 height 17
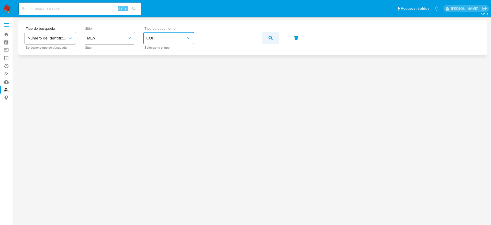
click at [276, 41] on button "button" at bounding box center [270, 38] width 17 height 12
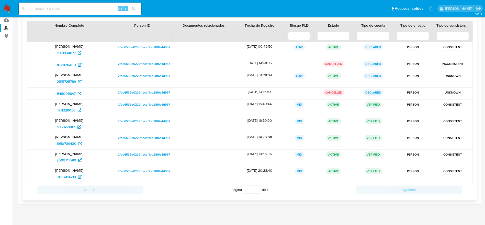
scroll to position [67, 0]
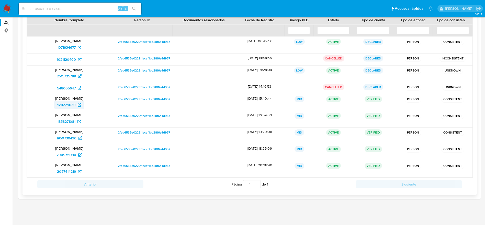
click at [64, 103] on span "1711229030" at bounding box center [66, 105] width 18 height 8
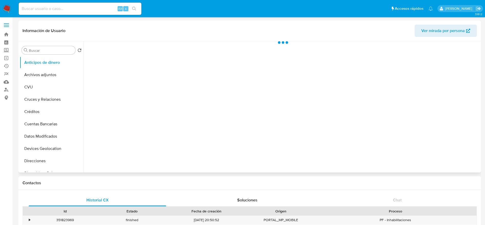
select select "10"
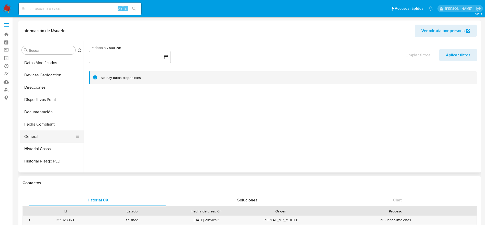
scroll to position [77, 0]
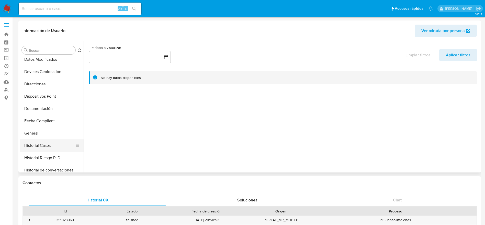
drag, startPoint x: 43, startPoint y: 146, endPoint x: 48, endPoint y: 146, distance: 5.4
click at [43, 145] on button "Historial Casos" at bounding box center [50, 145] width 60 height 12
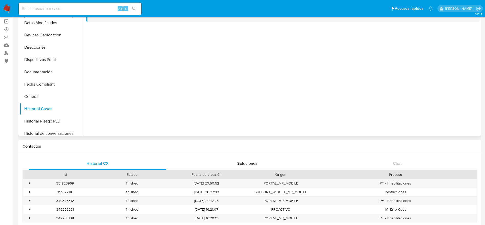
scroll to position [0, 0]
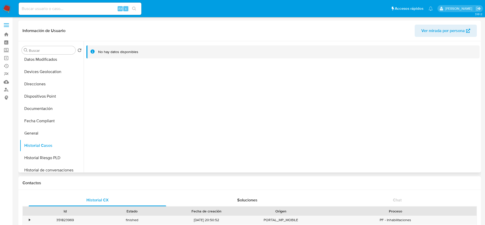
click at [449, 29] on span "Ver mirada por persona" at bounding box center [443, 31] width 43 height 12
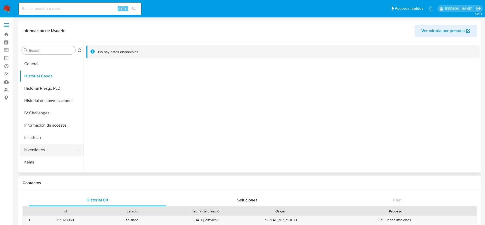
scroll to position [153, 0]
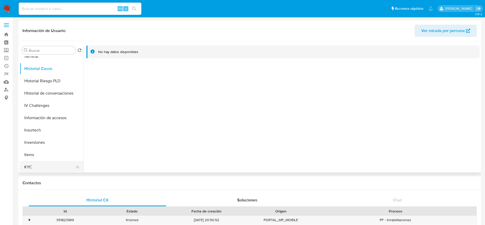
click at [35, 167] on button "KYC" at bounding box center [50, 167] width 60 height 12
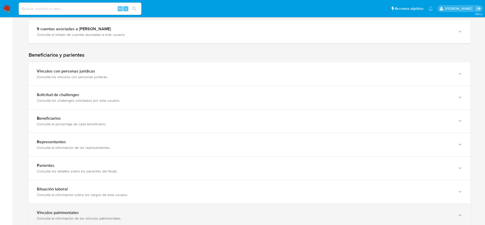
scroll to position [345, 0]
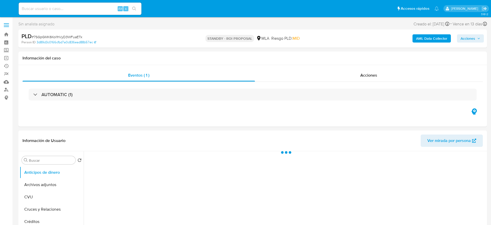
select select "10"
